Goal: Task Accomplishment & Management: Use online tool/utility

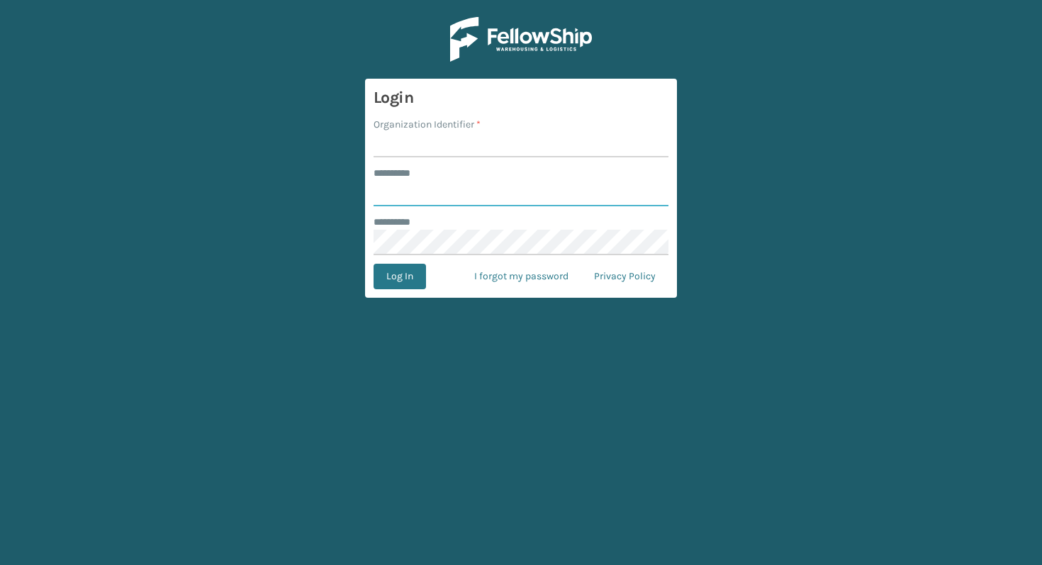
type input "******"
type input "WindGap"
click at [374, 264] on button "Log In" at bounding box center [400, 277] width 52 height 26
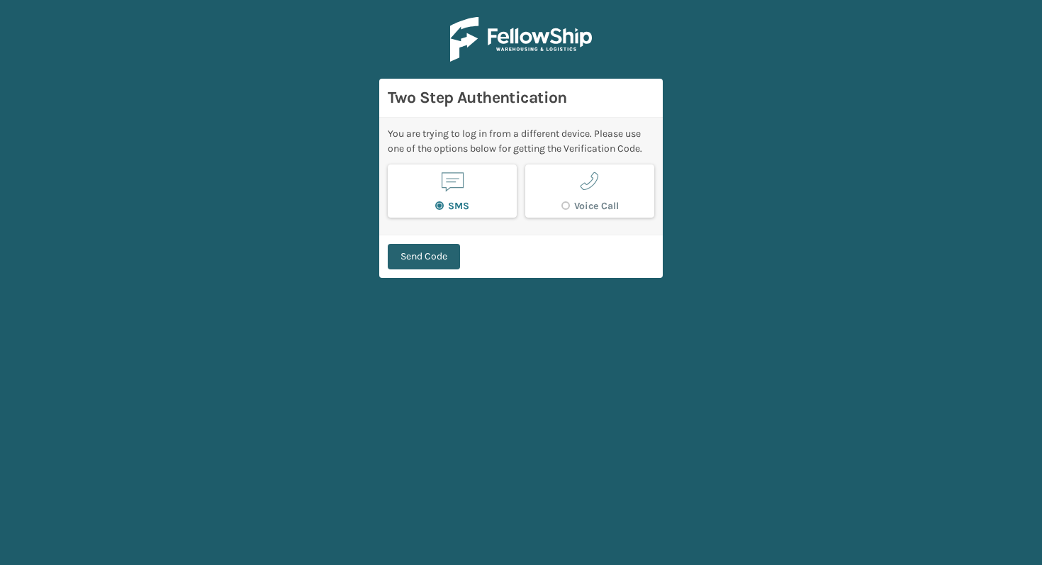
click at [432, 252] on button "Send Code" at bounding box center [424, 257] width 72 height 26
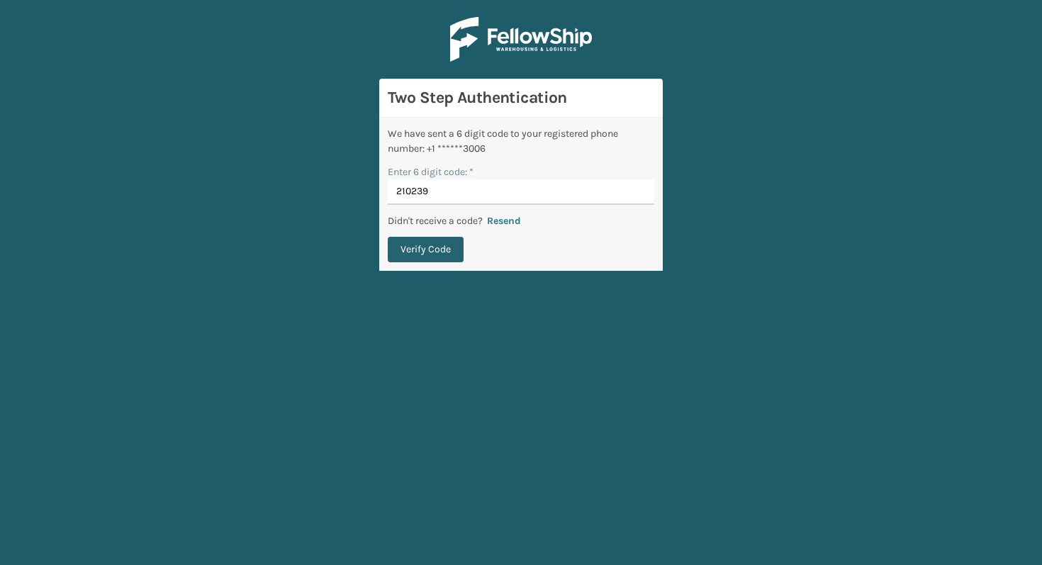
type input "210239"
click at [388, 237] on button "Verify Code" at bounding box center [426, 250] width 76 height 26
